Goal: Information Seeking & Learning: Find specific fact

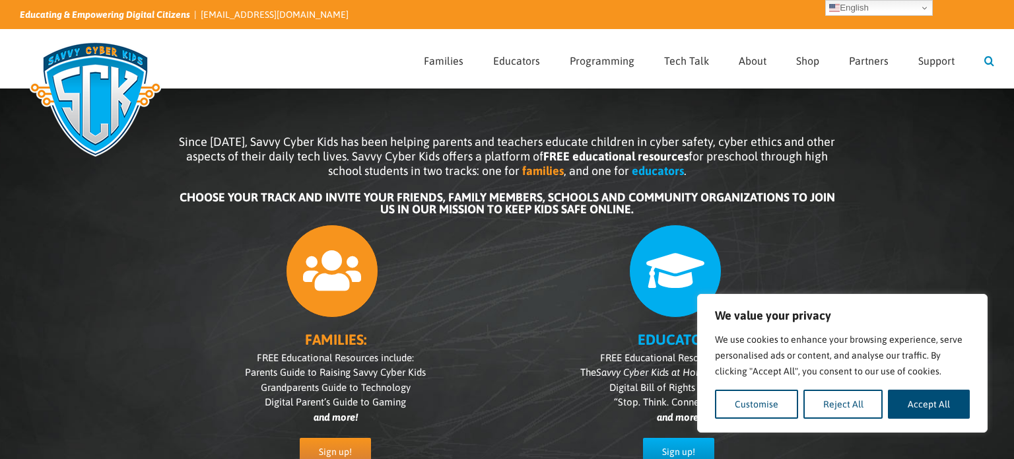
click at [985, 54] on link "Search" at bounding box center [990, 59] width 10 height 58
type input "phones be band inn schools"
click at [426, 50] on input "" at bounding box center [435, 59] width 19 height 19
